Goal: Task Accomplishment & Management: Manage account settings

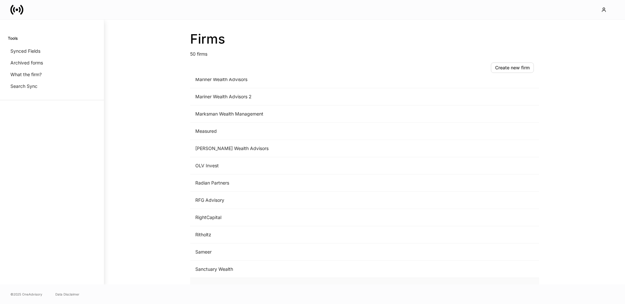
scroll to position [577, 0]
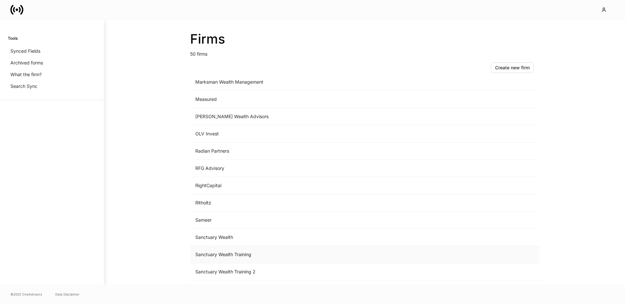
click at [236, 250] on td "Sanctuary Wealth Training" at bounding box center [310, 254] width 241 height 17
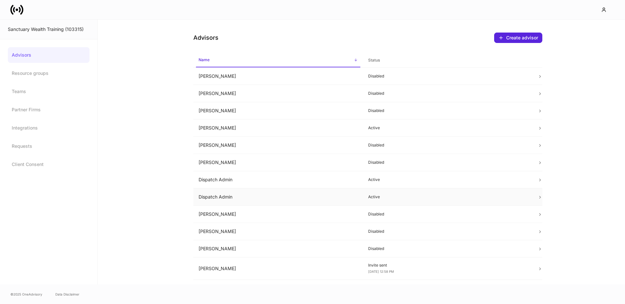
click at [228, 197] on td "Dispatch Admin" at bounding box center [278, 197] width 170 height 17
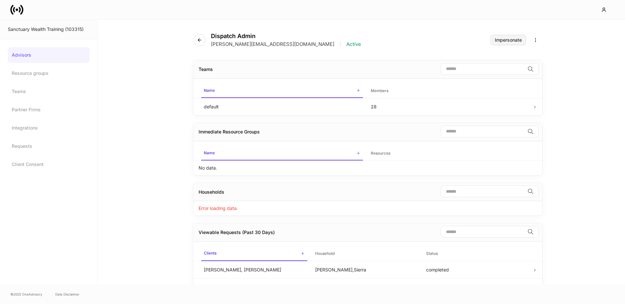
click at [511, 41] on div "Impersonate" at bounding box center [508, 40] width 27 height 5
click at [8, 6] on div at bounding box center [312, 9] width 625 height 19
click at [21, 11] on icon at bounding box center [16, 9] width 13 height 13
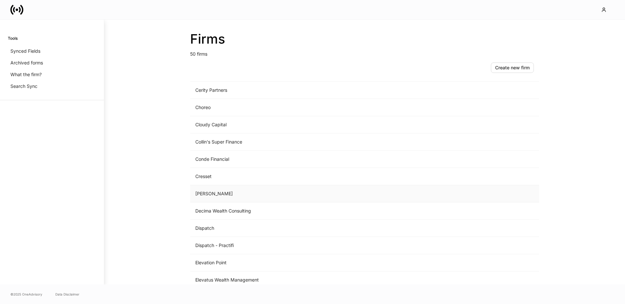
scroll to position [224, 0]
drag, startPoint x: 226, startPoint y: 214, endPoint x: 207, endPoint y: 232, distance: 26.8
click at [206, 232] on tbody "Apollon Wealth Management Arax Investment Partners Bailard [PERSON_NAME] & Co. …" at bounding box center [364, 304] width 349 height 863
click at [208, 229] on td "Dispatch" at bounding box center [310, 227] width 241 height 17
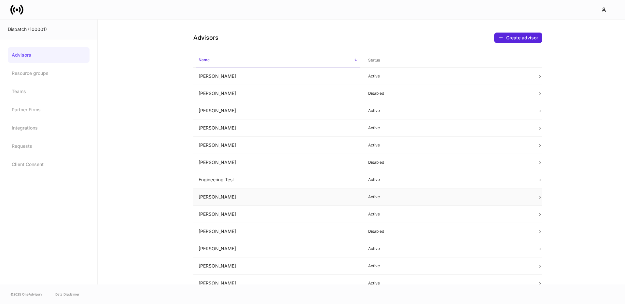
click at [224, 198] on td "[PERSON_NAME]" at bounding box center [278, 197] width 170 height 17
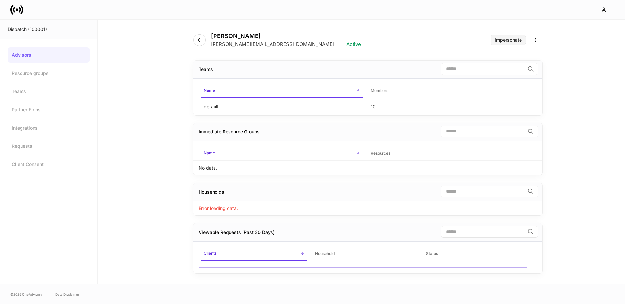
click at [511, 42] on div "Impersonate" at bounding box center [508, 40] width 27 height 5
